Goal: Task Accomplishment & Management: Use online tool/utility

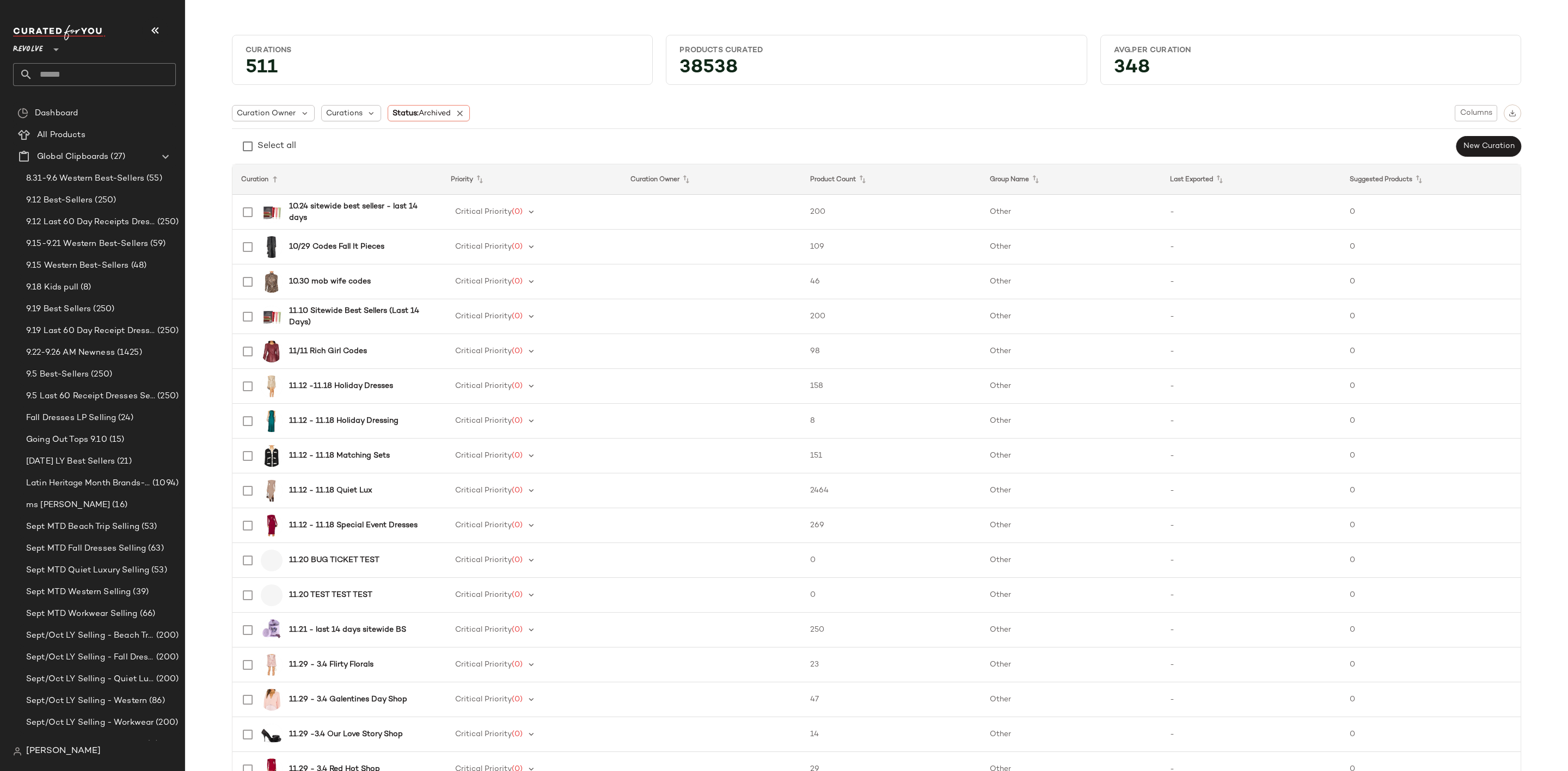
click at [137, 79] on input "text" at bounding box center [104, 75] width 143 height 23
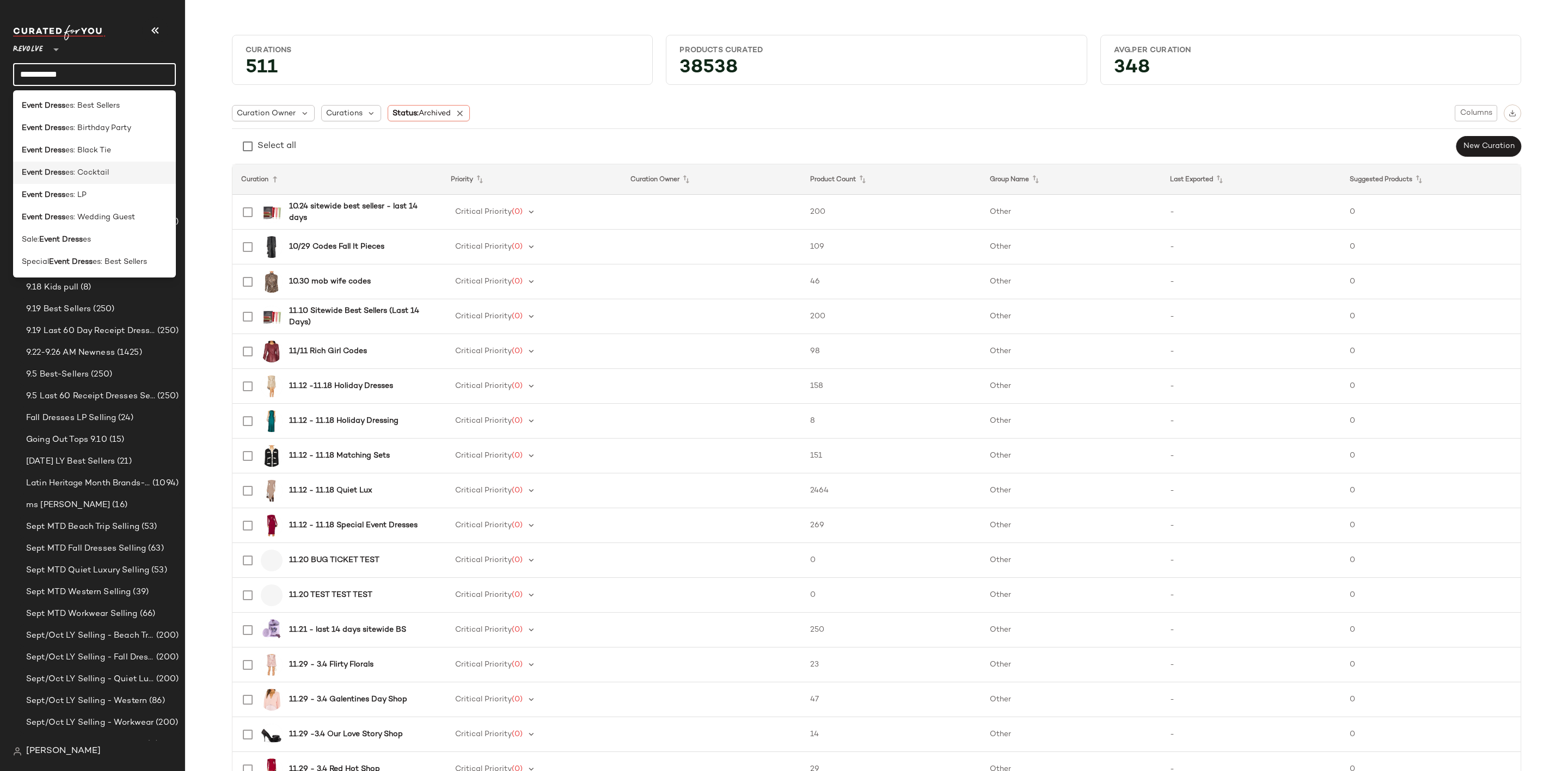
type input "**********"
click at [123, 169] on div "Event Dress es: Cocktail" at bounding box center [94, 172] width 145 height 11
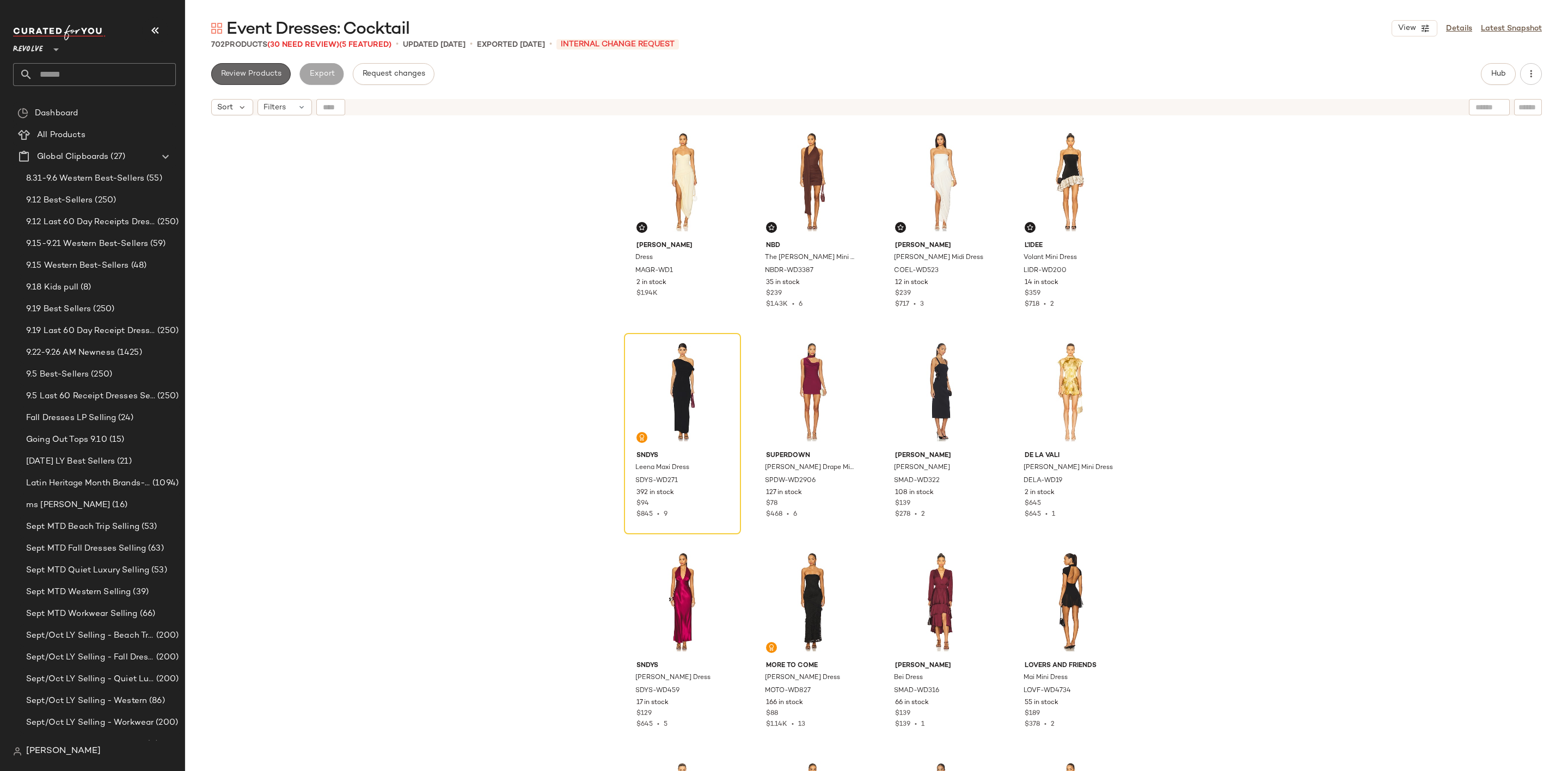
click at [236, 65] on button "Review Products" at bounding box center [250, 74] width 79 height 22
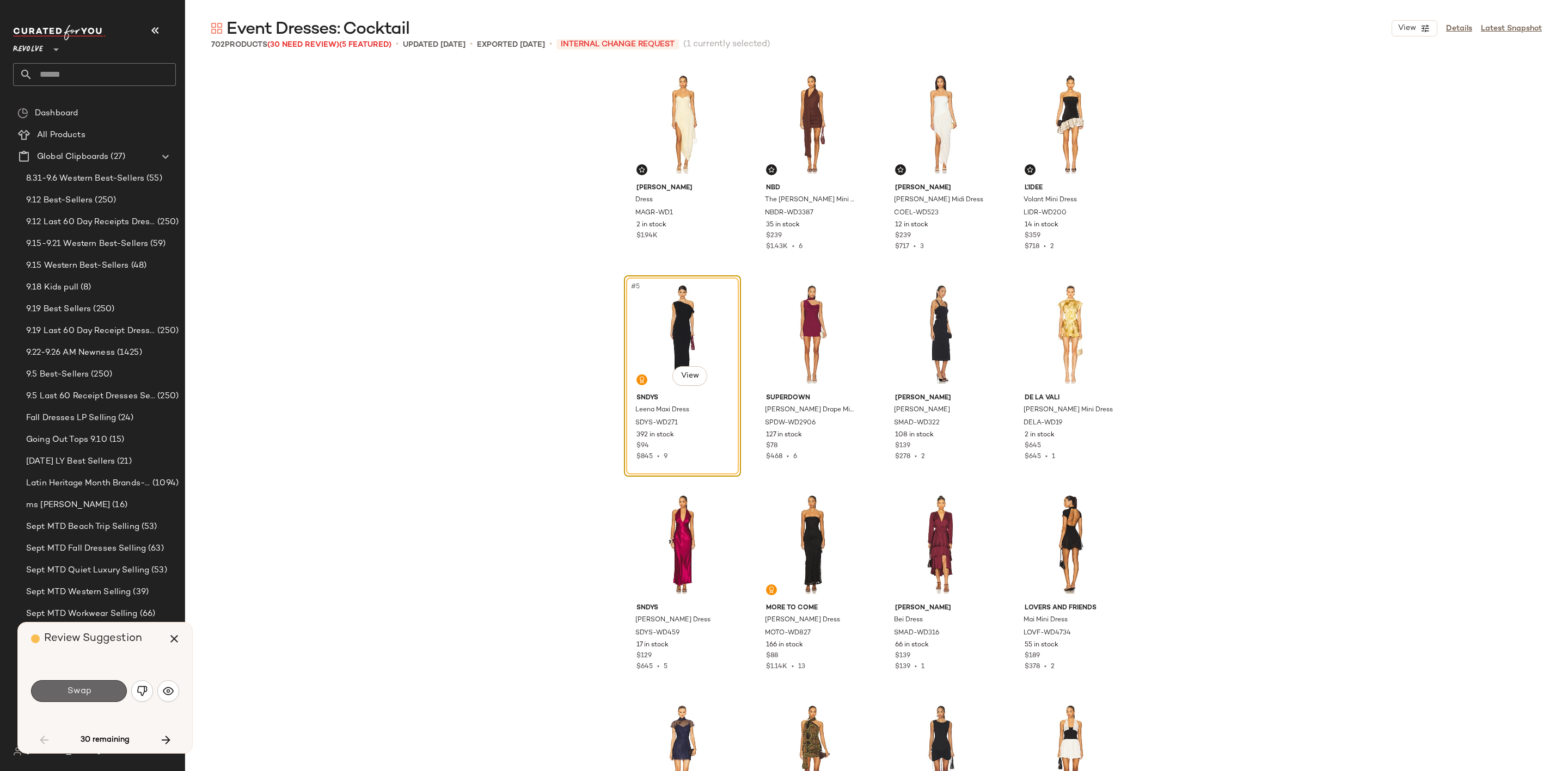
click at [74, 687] on span "Swap" at bounding box center [78, 692] width 24 height 10
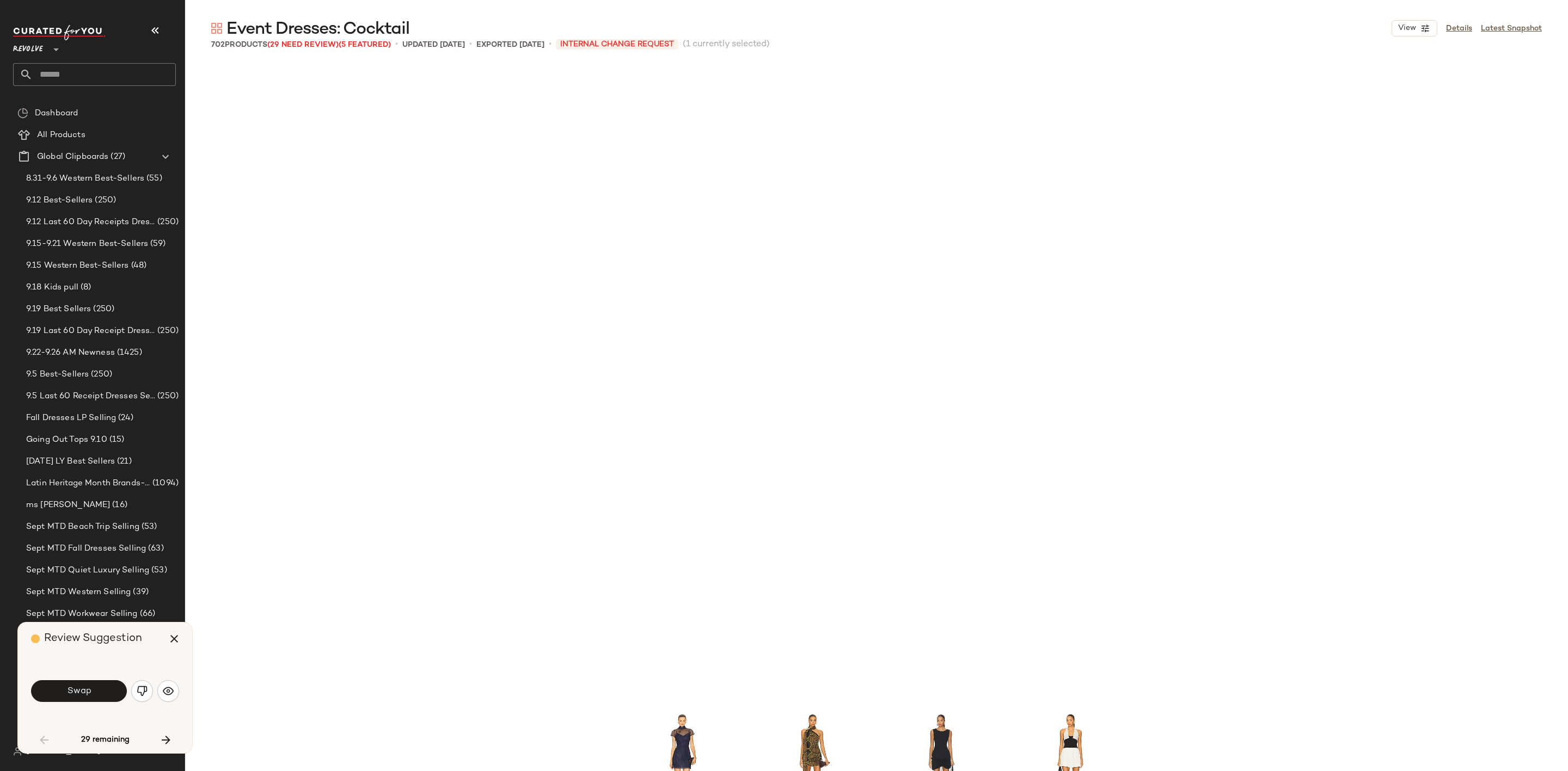
scroll to position [639, 0]
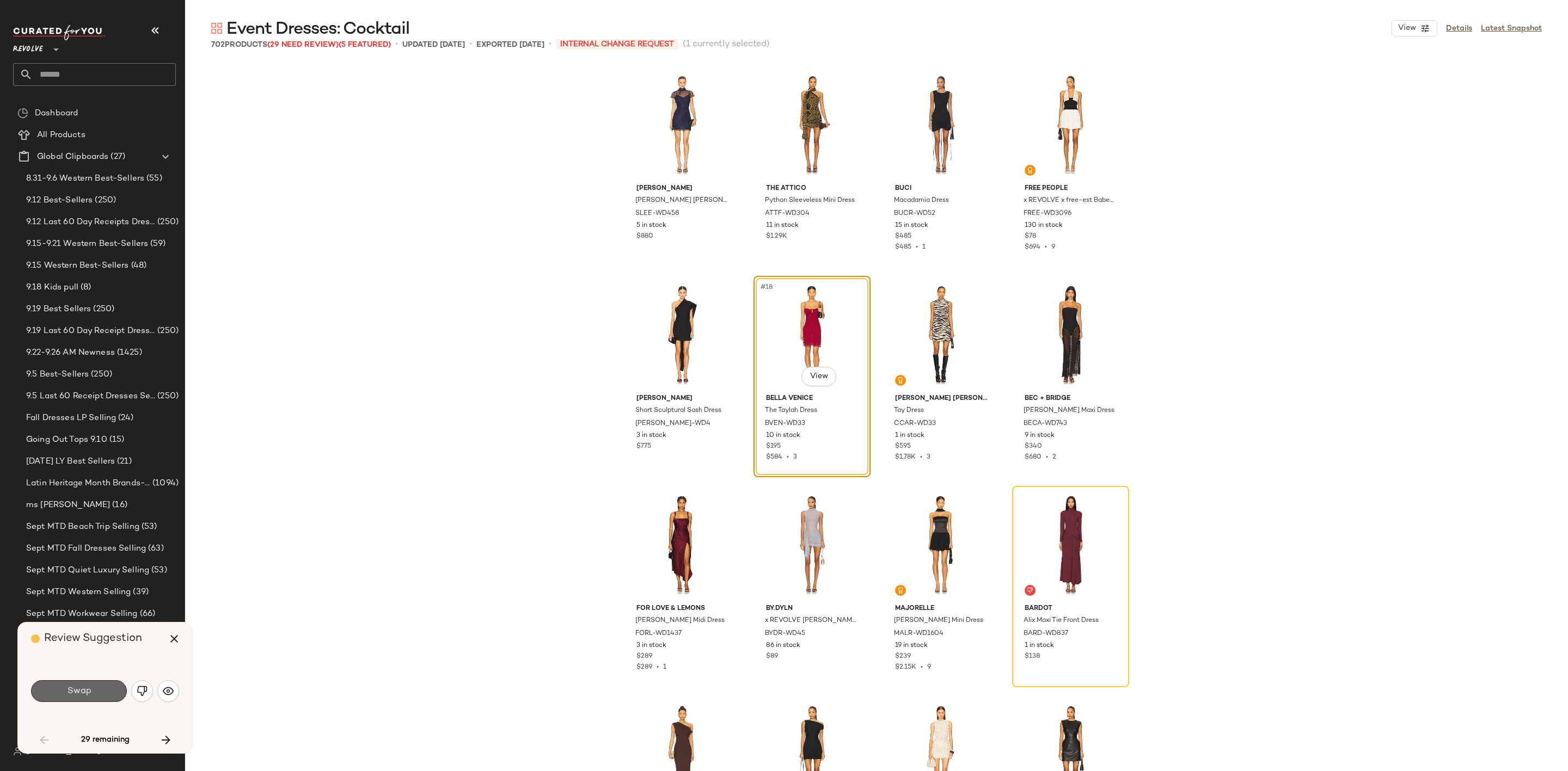
click at [83, 691] on span "Swap" at bounding box center [78, 692] width 24 height 10
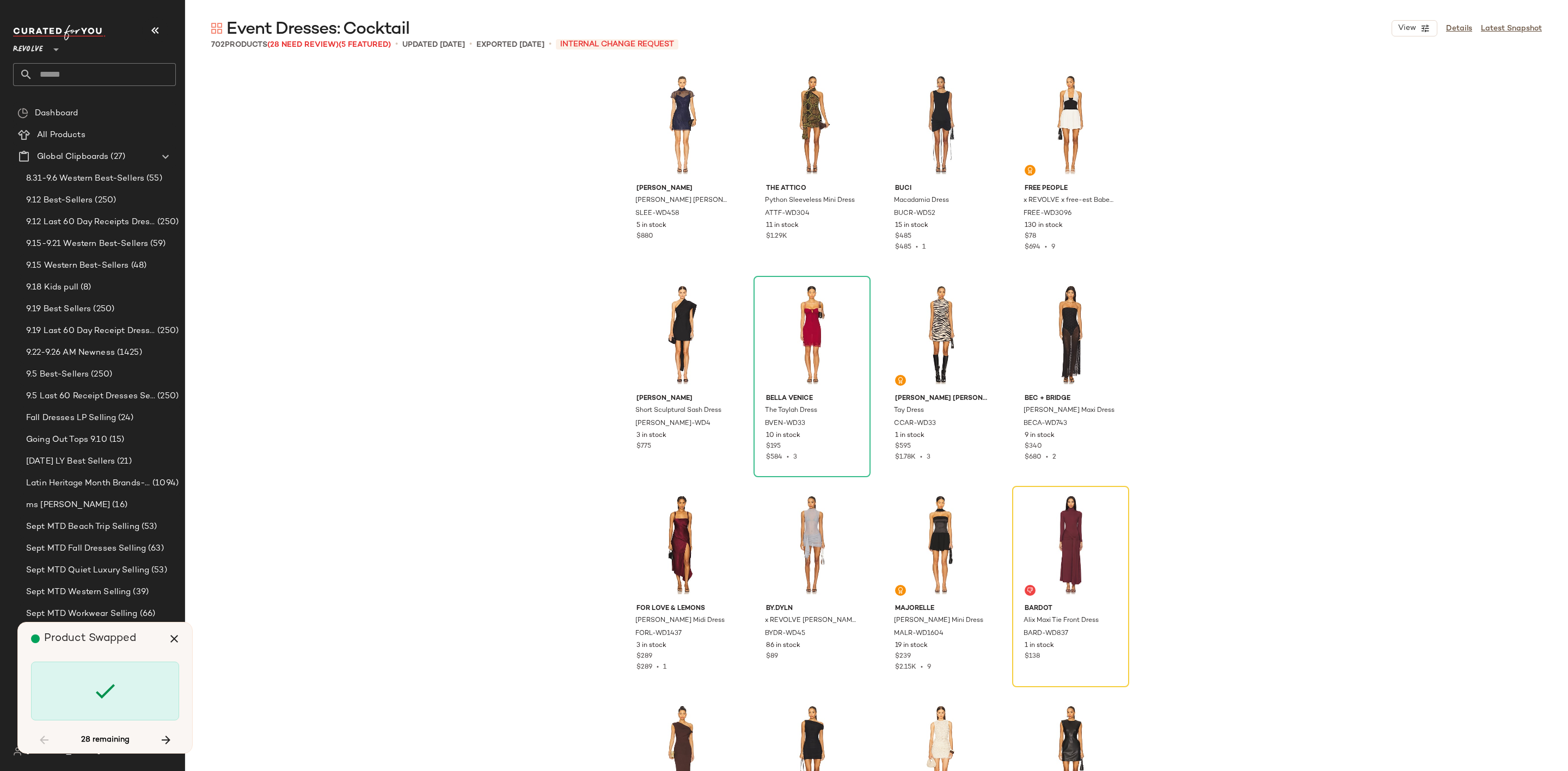
scroll to position [840, 0]
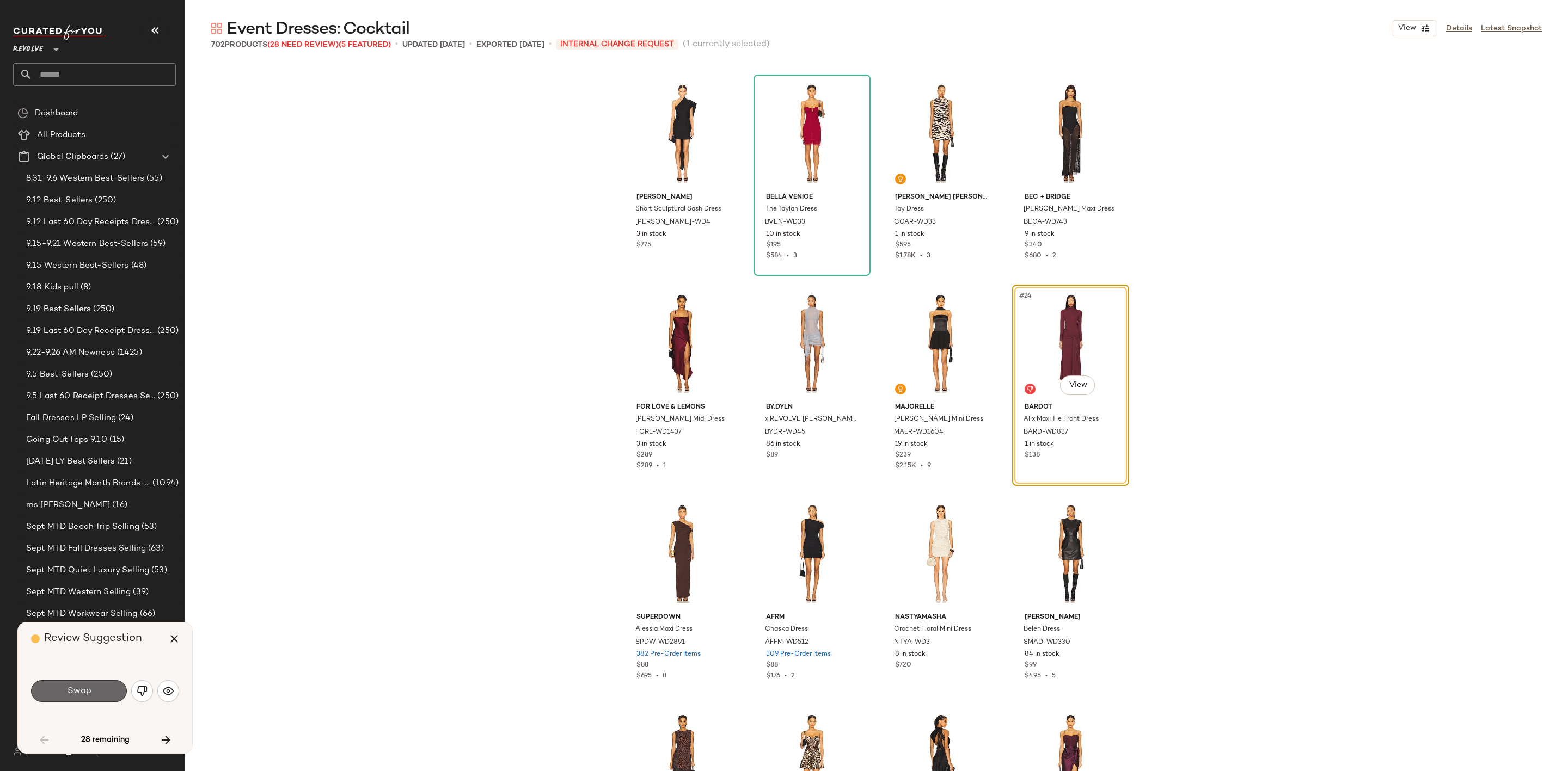
click at [85, 691] on span "Swap" at bounding box center [78, 692] width 24 height 10
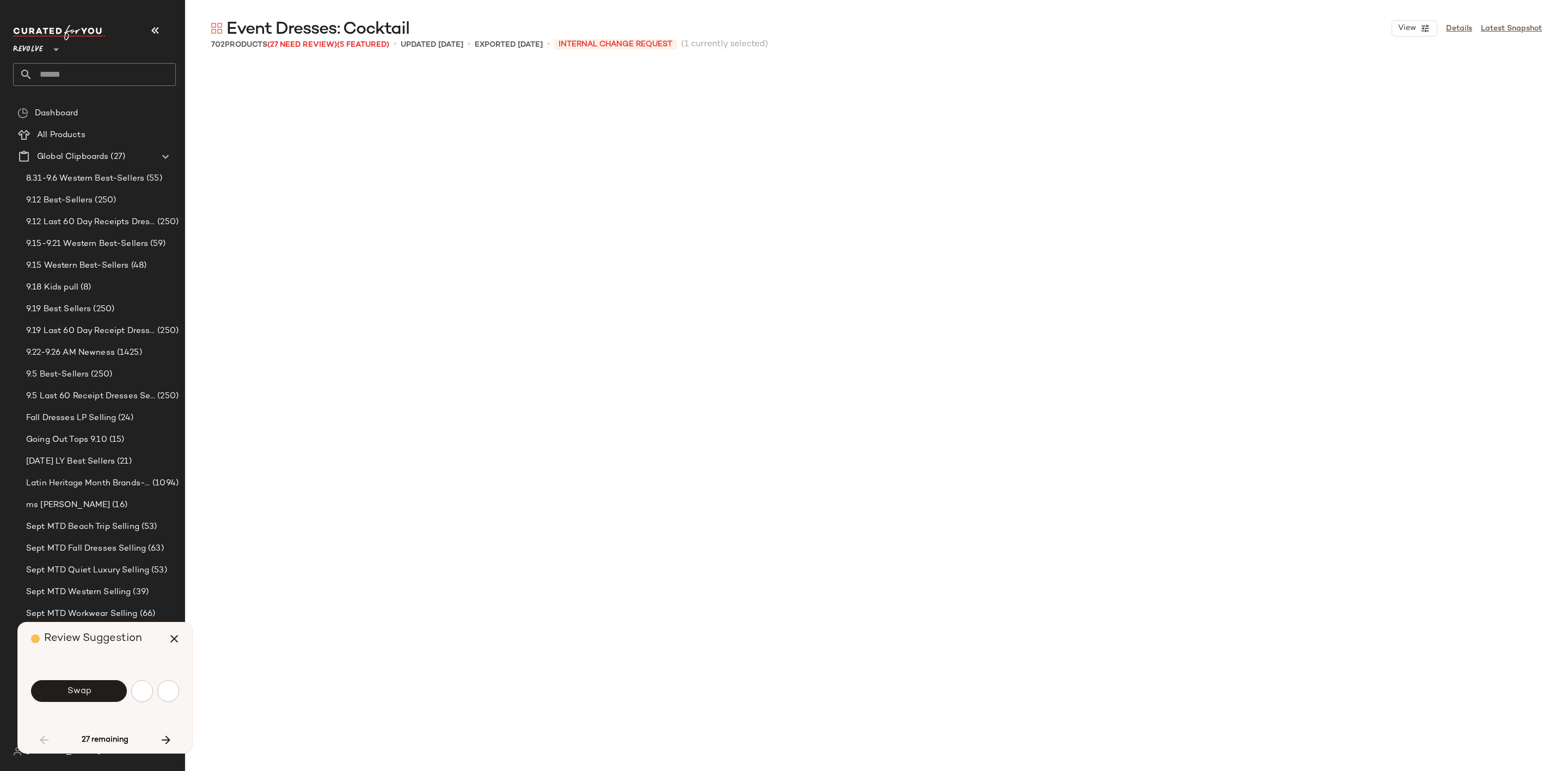
scroll to position [3152, 0]
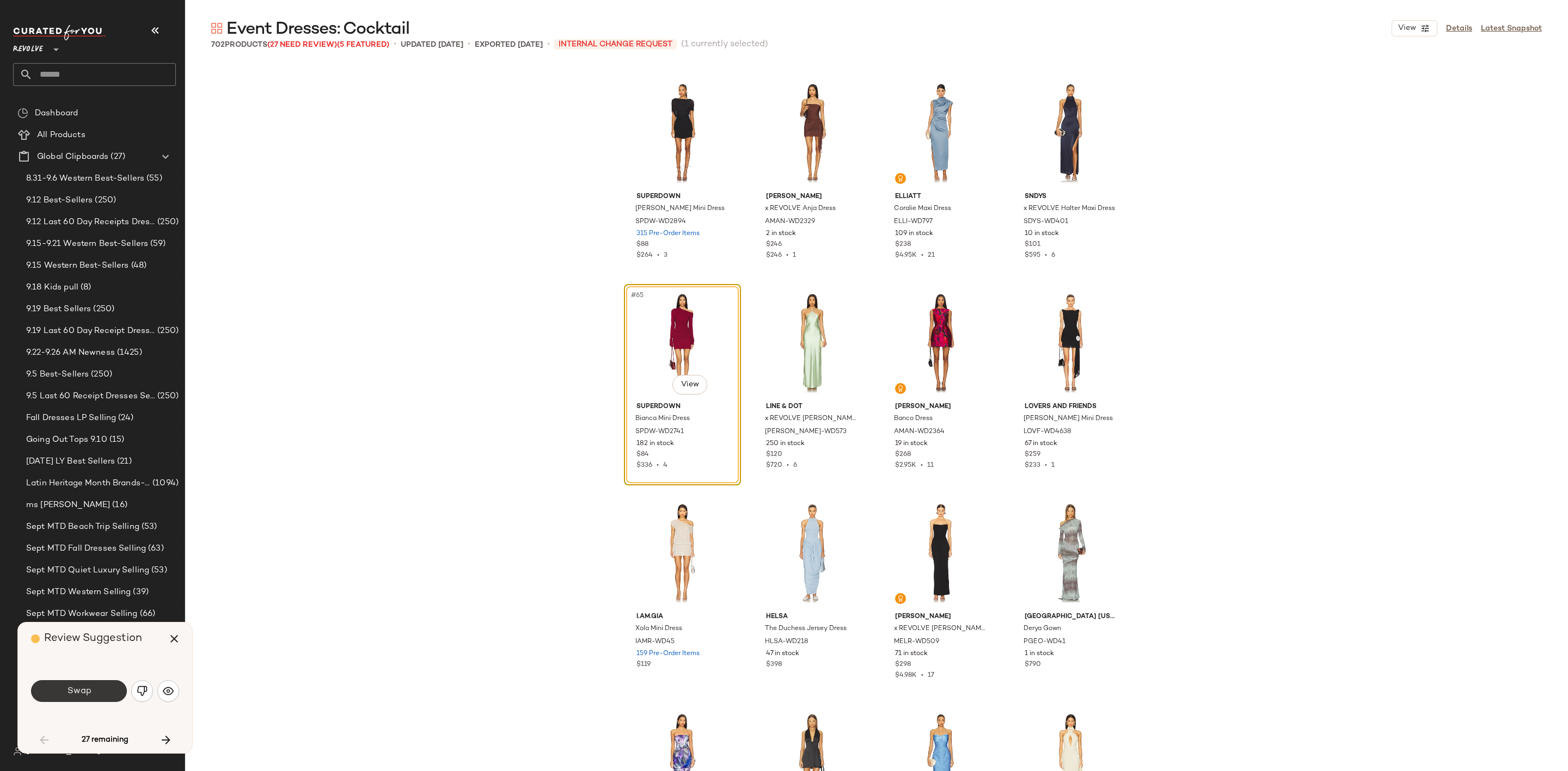
click at [90, 688] on span "Swap" at bounding box center [78, 692] width 24 height 10
click at [177, 641] on icon "button" at bounding box center [174, 639] width 13 height 13
